Goal: Task Accomplishment & Management: Complete application form

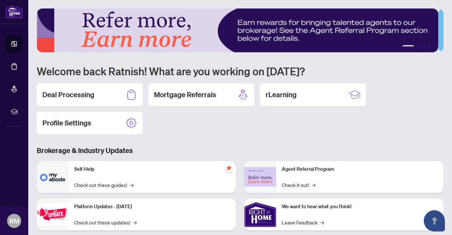
click at [83, 100] on div "Deal Processing" at bounding box center [90, 94] width 106 height 23
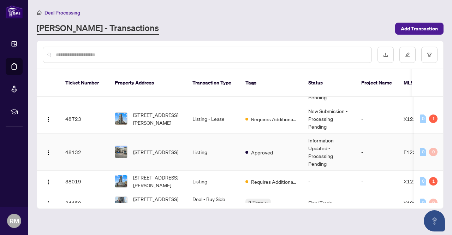
scroll to position [81, 0]
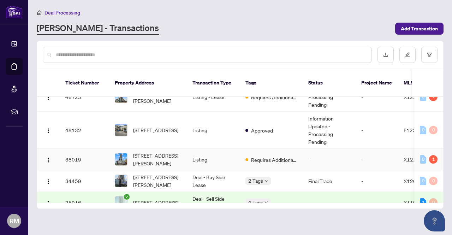
click at [338, 155] on td "-" at bounding box center [329, 160] width 53 height 22
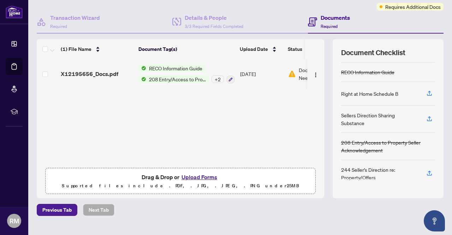
scroll to position [58, 0]
drag, startPoint x: 362, startPoint y: 167, endPoint x: 189, endPoint y: 172, distance: 173.2
click at [189, 172] on button "Upload Forms" at bounding box center [199, 176] width 40 height 9
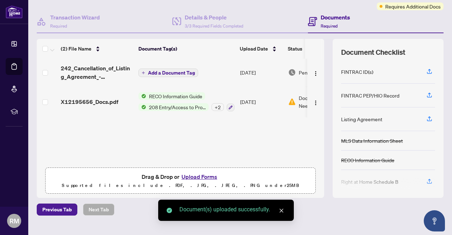
click at [183, 73] on span "Add a Document Tag" at bounding box center [171, 72] width 47 height 5
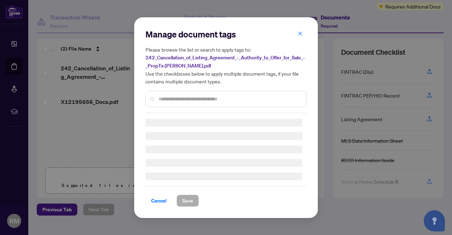
click at [180, 96] on div "Manage document tags Please browse the list or search to apply tags to: 242_Can…" at bounding box center [226, 71] width 161 height 84
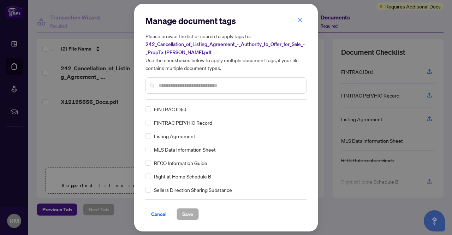
click at [182, 82] on input "text" at bounding box center [230, 86] width 142 height 8
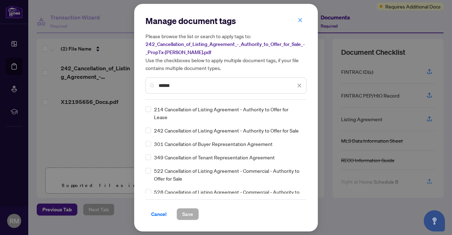
type input "******"
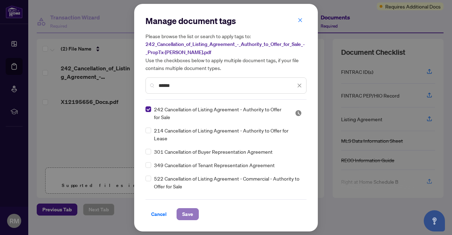
click at [180, 212] on button "Save" at bounding box center [188, 214] width 22 height 12
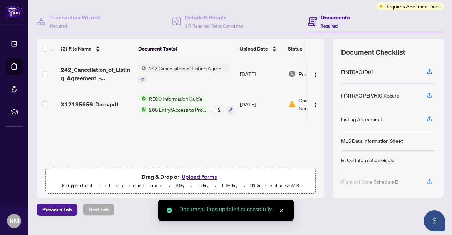
scroll to position [0, 0]
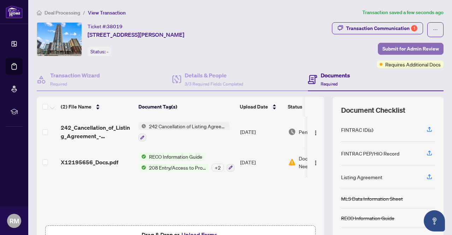
click at [398, 44] on span "Submit for Admin Review" at bounding box center [411, 48] width 57 height 11
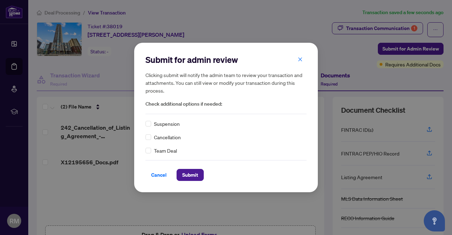
click at [162, 138] on span "Cancellation" at bounding box center [167, 137] width 27 height 8
click at [197, 181] on button "Submit" at bounding box center [190, 175] width 27 height 12
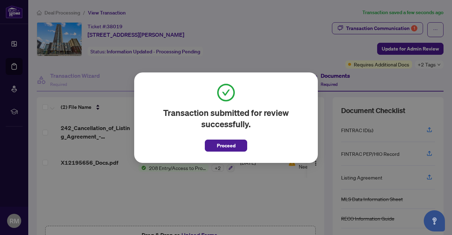
click at [233, 138] on span "Proceed" at bounding box center [226, 143] width 42 height 16
click at [240, 146] on button "Proceed" at bounding box center [226, 146] width 42 height 12
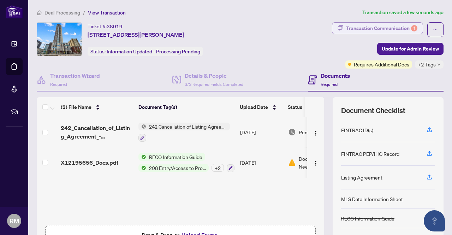
click at [360, 33] on div "Transaction Communication 1" at bounding box center [381, 28] width 71 height 11
type textarea "**********"
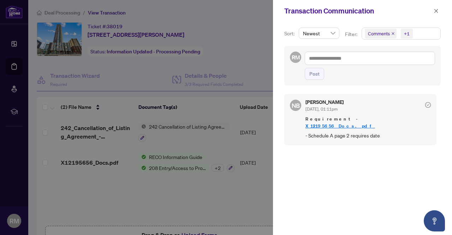
click at [18, 16] on div at bounding box center [226, 117] width 452 height 235
click at [435, 7] on span "button" at bounding box center [436, 10] width 5 height 11
